Goal: Task Accomplishment & Management: Use online tool/utility

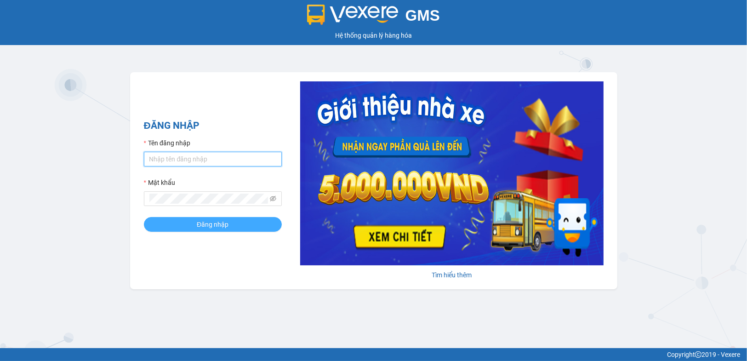
type input "buithaovy.tkn"
click at [219, 221] on span "Đăng nhập" at bounding box center [213, 224] width 32 height 10
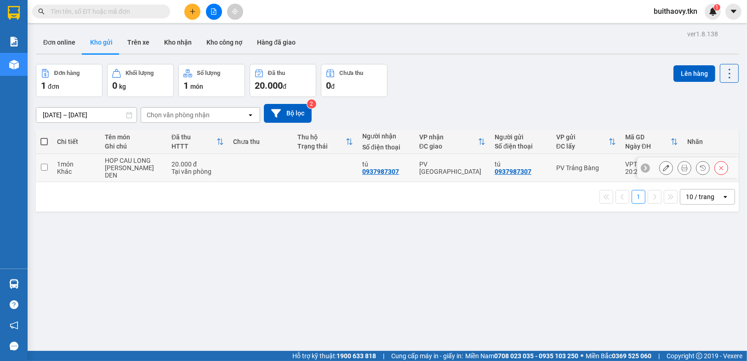
click at [650, 169] on div at bounding box center [687, 168] width 101 height 21
click at [681, 168] on icon at bounding box center [684, 167] width 6 height 6
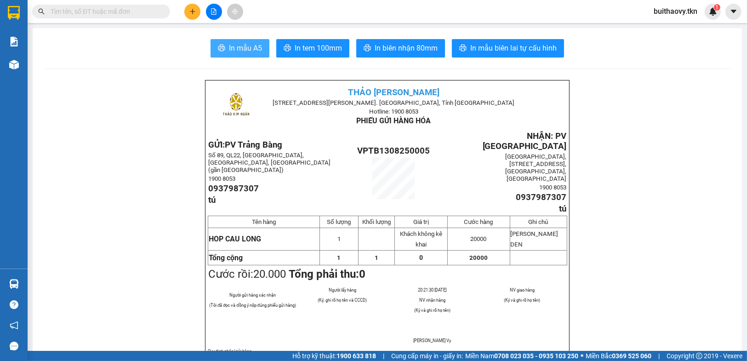
click at [245, 51] on span "In mẫu A5" at bounding box center [245, 47] width 33 height 11
click at [253, 56] on button "In mẫu A5" at bounding box center [239, 48] width 59 height 18
click at [233, 45] on span "In mẫu A5" at bounding box center [245, 47] width 33 height 11
click at [244, 44] on span "In mẫu A5" at bounding box center [245, 47] width 33 height 11
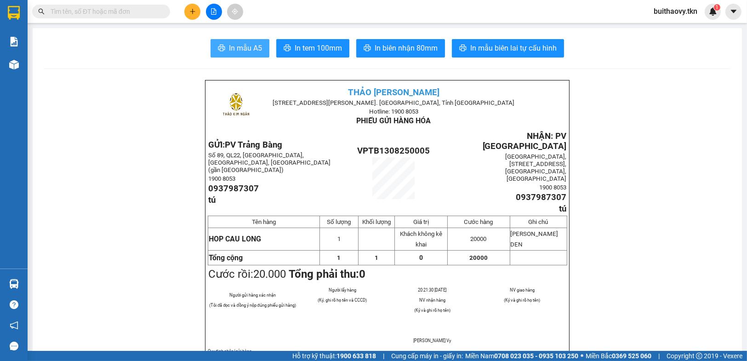
click at [263, 46] on button "In mẫu A5" at bounding box center [239, 48] width 59 height 18
